Goal: Task Accomplishment & Management: Use online tool/utility

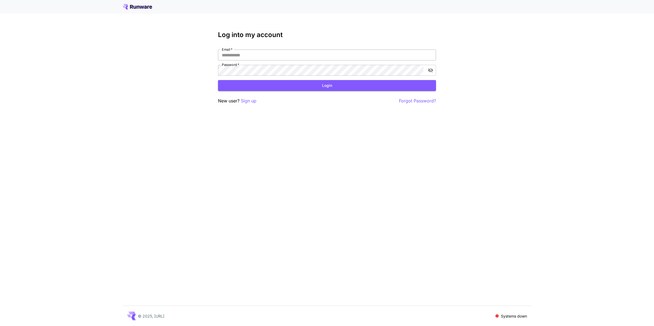
click at [280, 50] on input "Email   *" at bounding box center [327, 55] width 218 height 11
type input "**********"
click at [352, 81] on button "Login" at bounding box center [327, 85] width 218 height 11
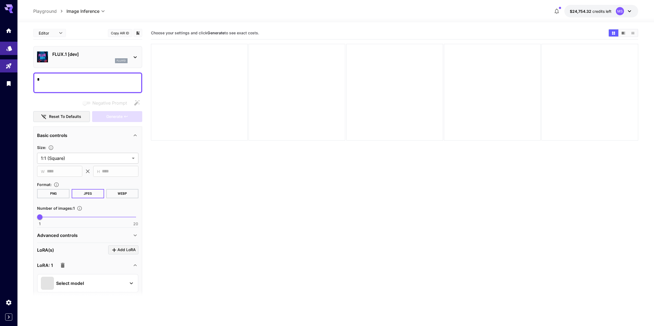
type textarea "*"
click at [6, 47] on icon "Models" at bounding box center [9, 46] width 7 height 7
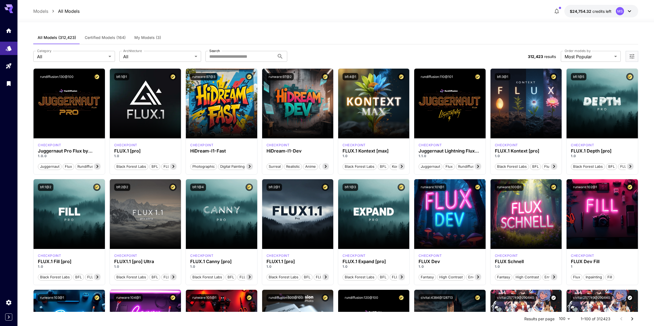
click at [148, 36] on span "My Models (3)" at bounding box center [147, 37] width 27 height 5
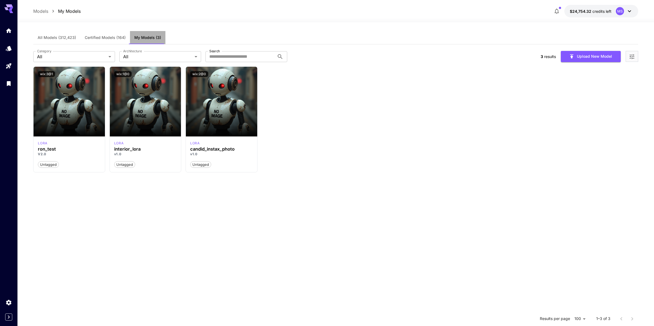
click at [148, 36] on span "My Models (3)" at bounding box center [147, 37] width 27 height 5
